Goal: Find specific page/section: Find specific page/section

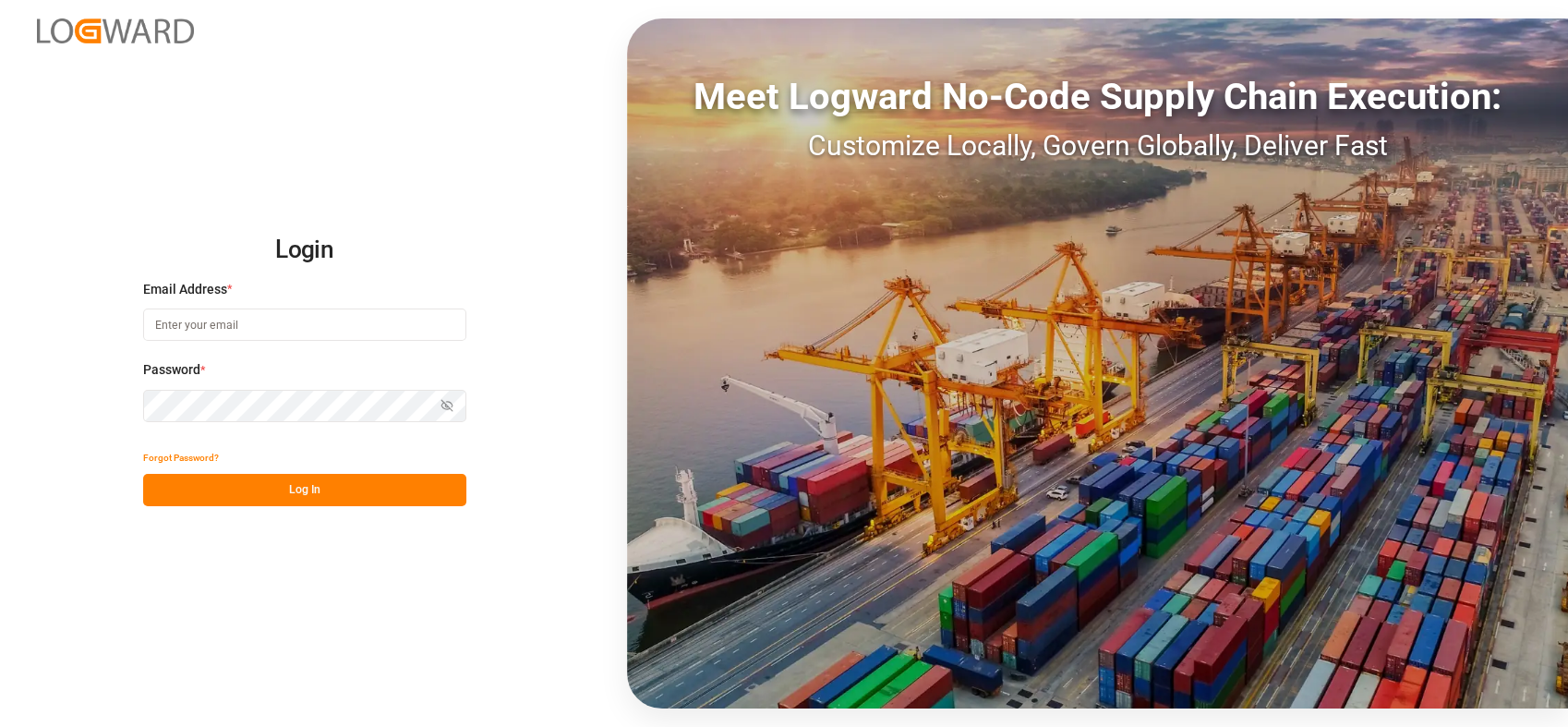
type input "[PERSON_NAME][EMAIL_ADDRESS][PERSON_NAME][DOMAIN_NAME]"
click at [297, 486] on button "Log In" at bounding box center [304, 490] width 323 height 32
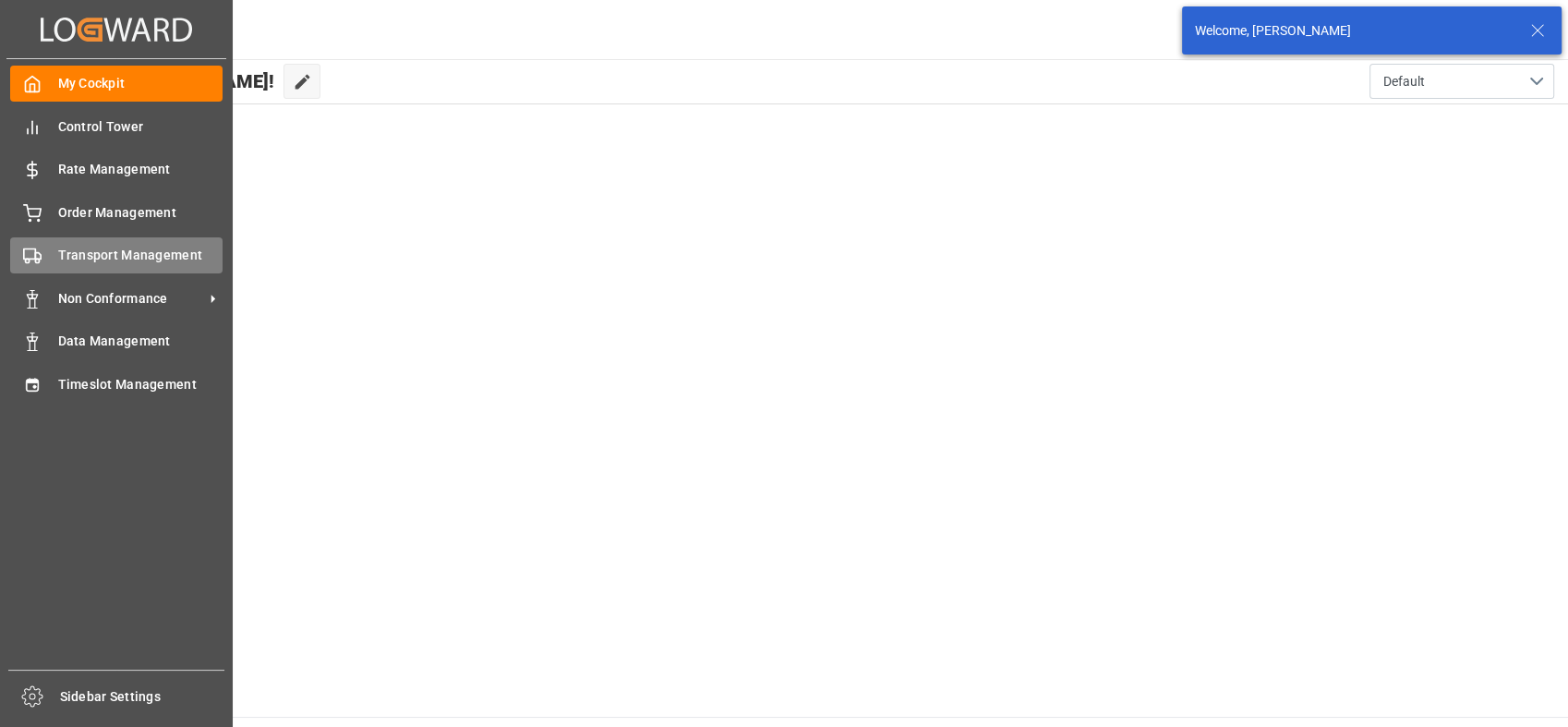
click at [55, 252] on div "Transport Management Transport Management" at bounding box center [116, 255] width 212 height 36
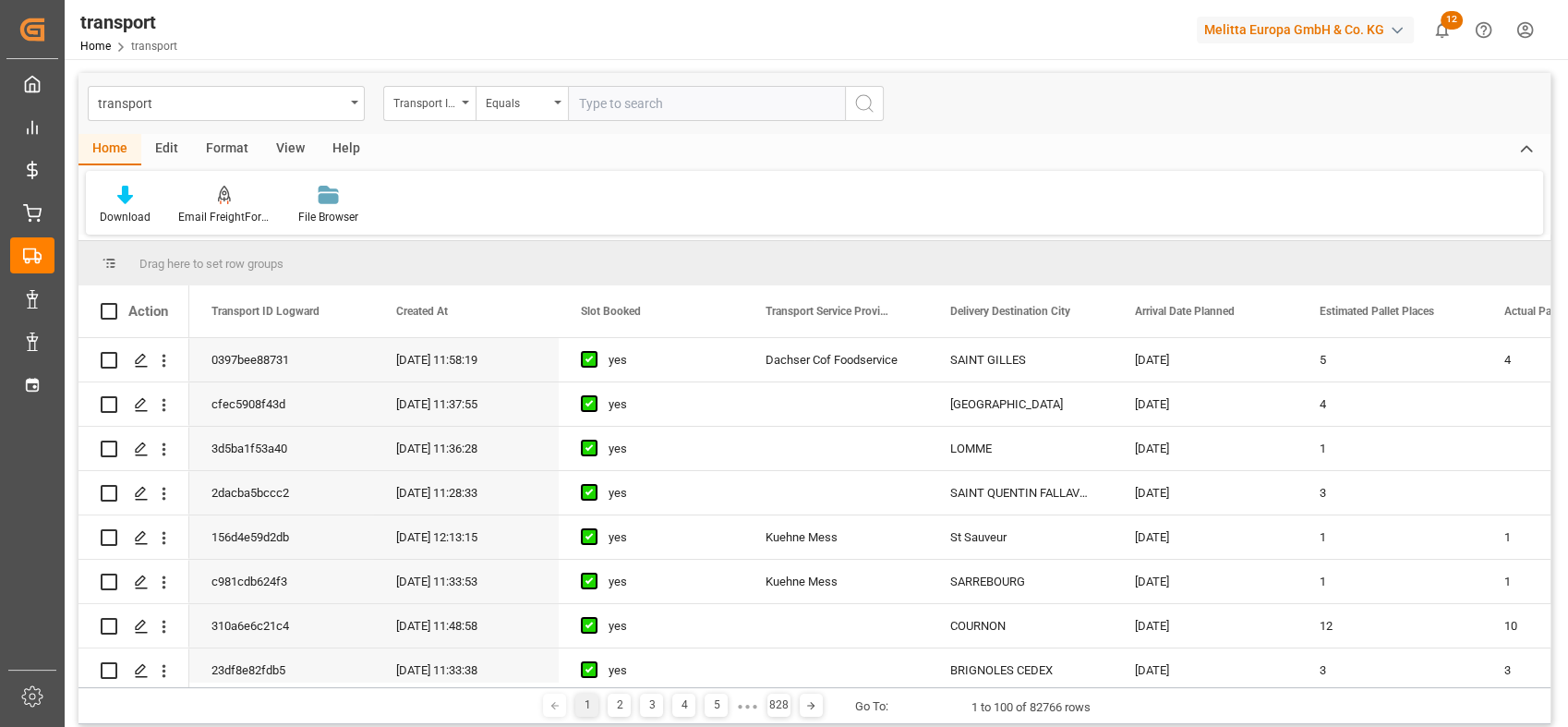
click at [329, 97] on div "transport" at bounding box center [221, 102] width 247 height 23
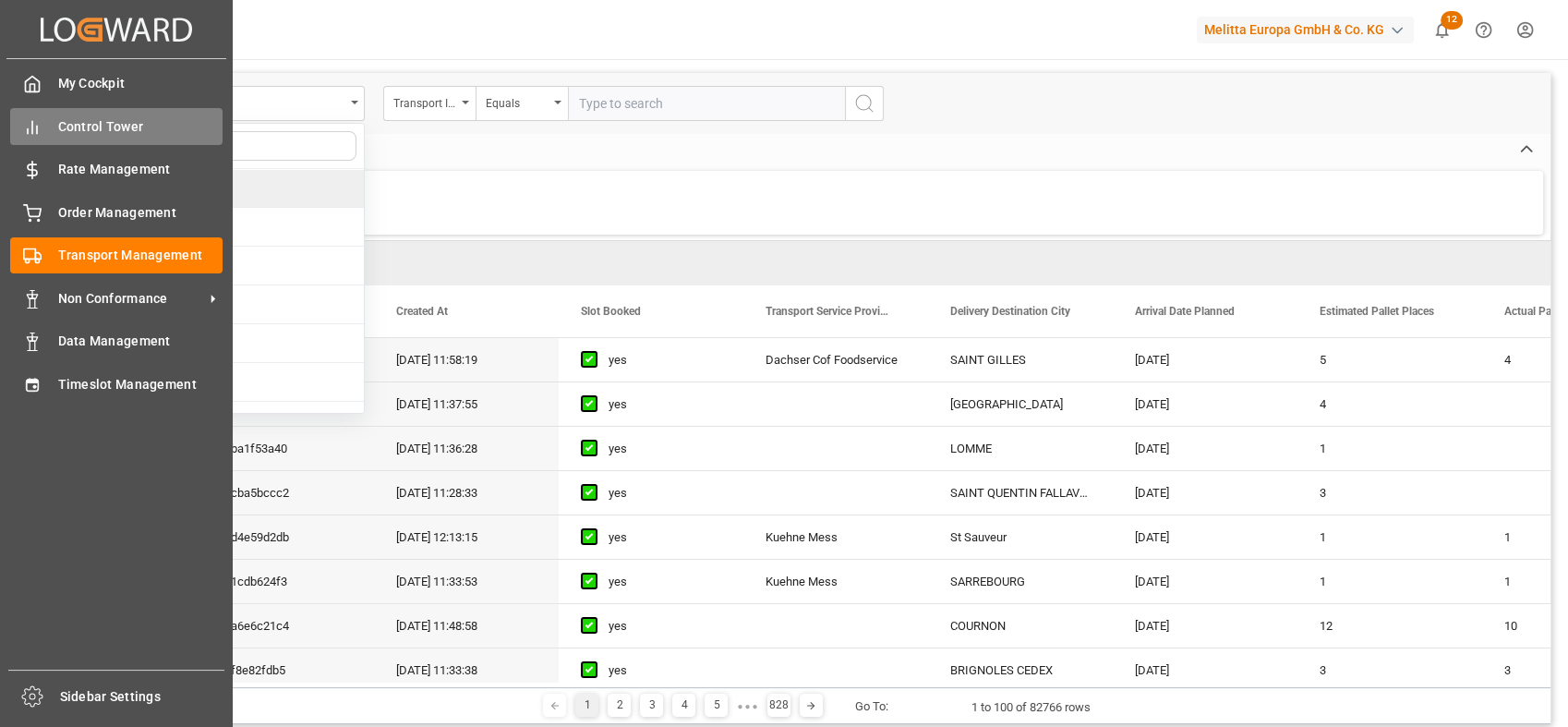
click at [30, 135] on icon at bounding box center [31, 127] width 18 height 18
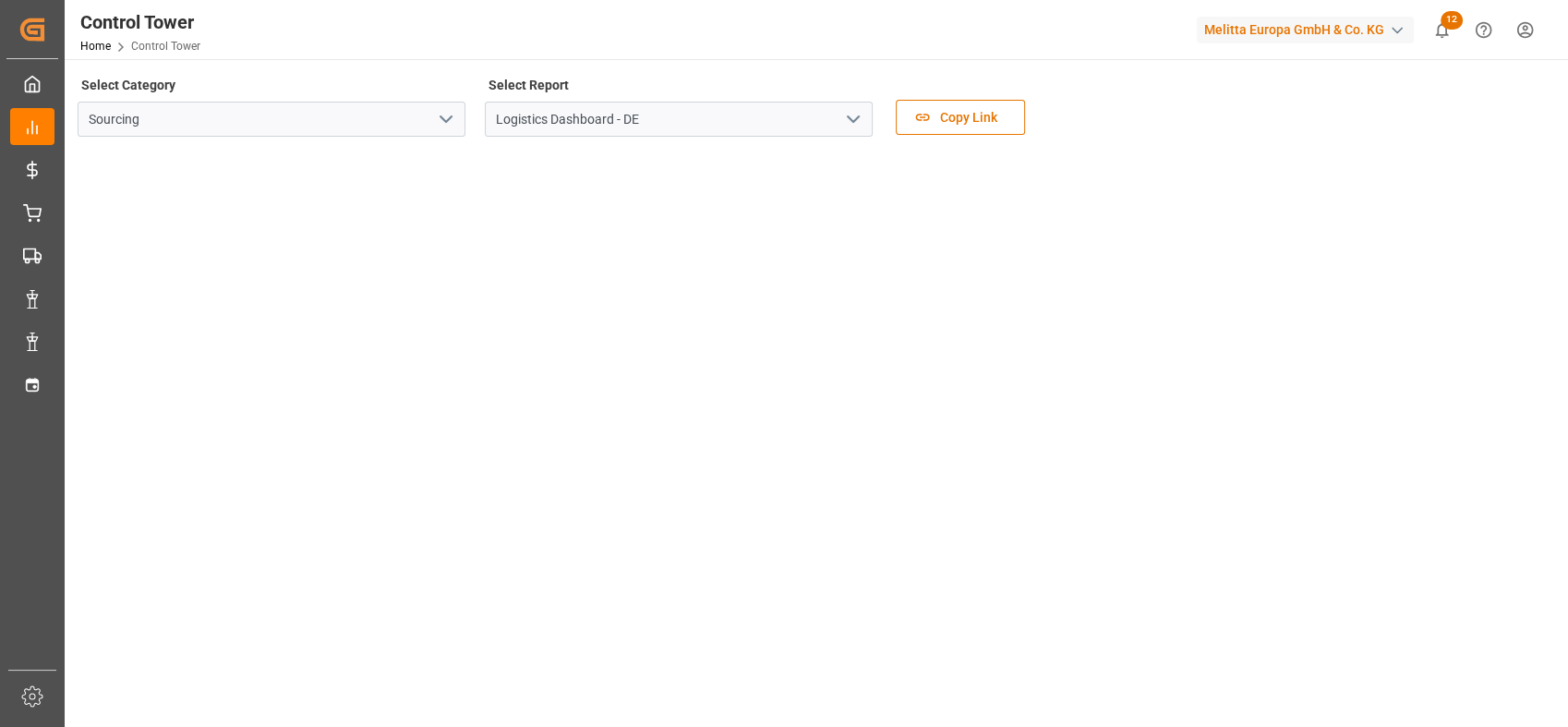
scroll to position [522, 0]
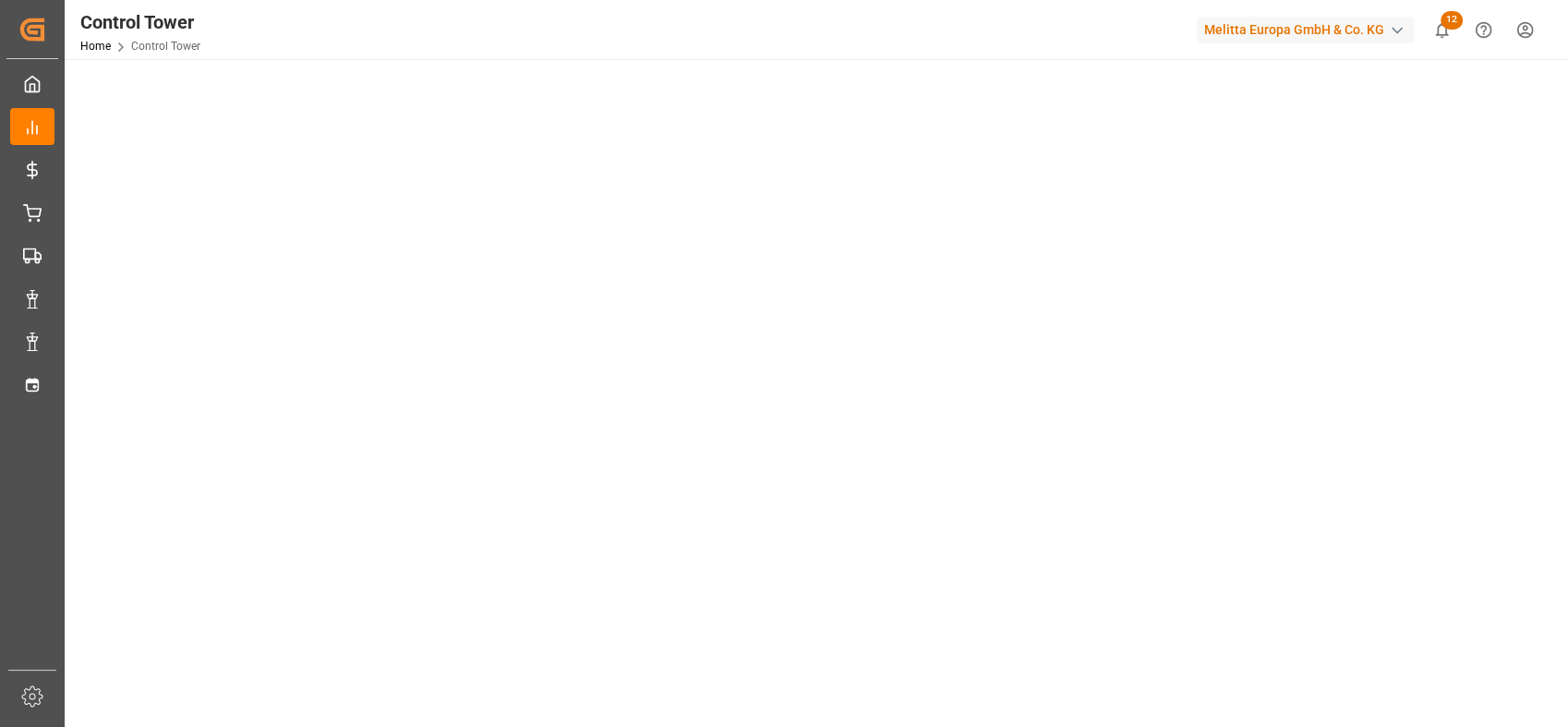
click at [1538, 378] on tableau-viz at bounding box center [814, 346] width 1470 height 1433
click at [1554, 470] on main "Select Category Sourcing Select Report Logistics Dashboard - DE Copy Link" at bounding box center [814, 307] width 1499 height 1514
